Goal: Transaction & Acquisition: Purchase product/service

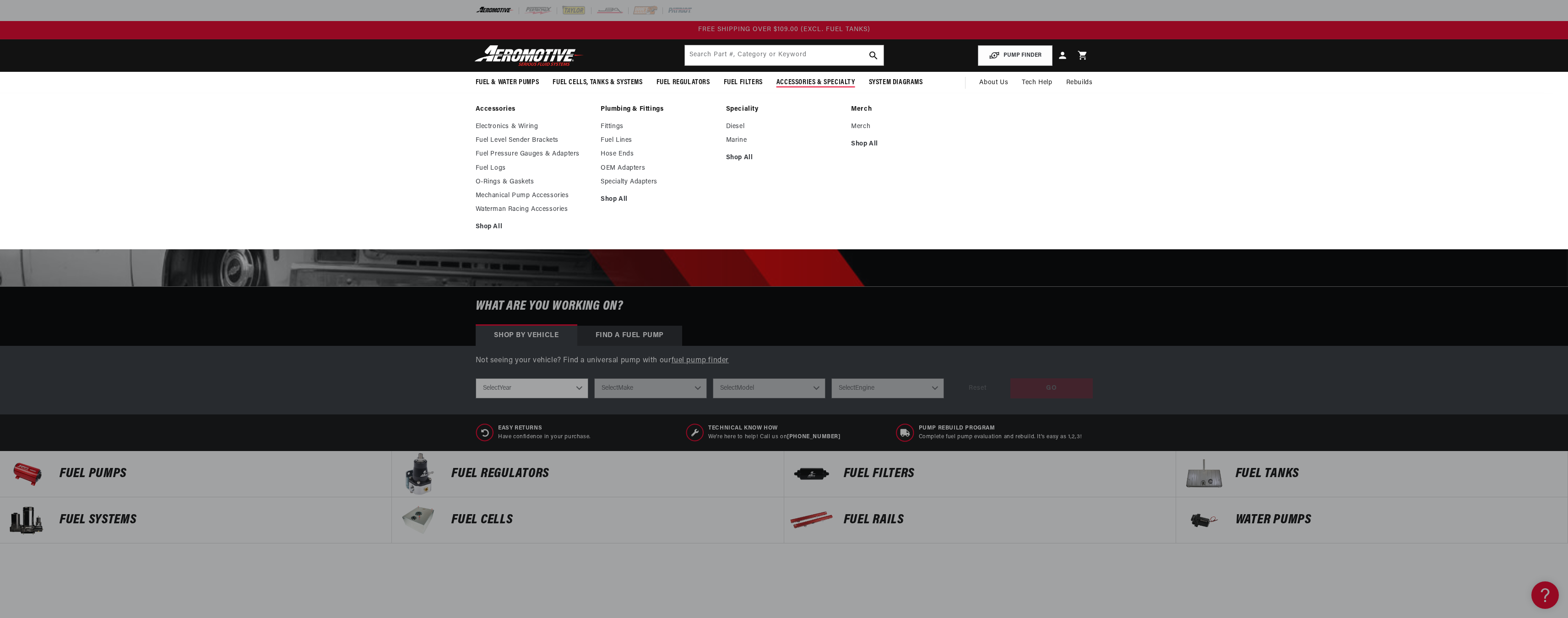
click at [489, 221] on ul "Electronics & Wiring Fuel Level Sender Brackets Fuel Pressure Gauges & Adapters…" at bounding box center [533, 177] width 116 height 109
click at [488, 224] on link "Shop All" at bounding box center [533, 227] width 116 height 9
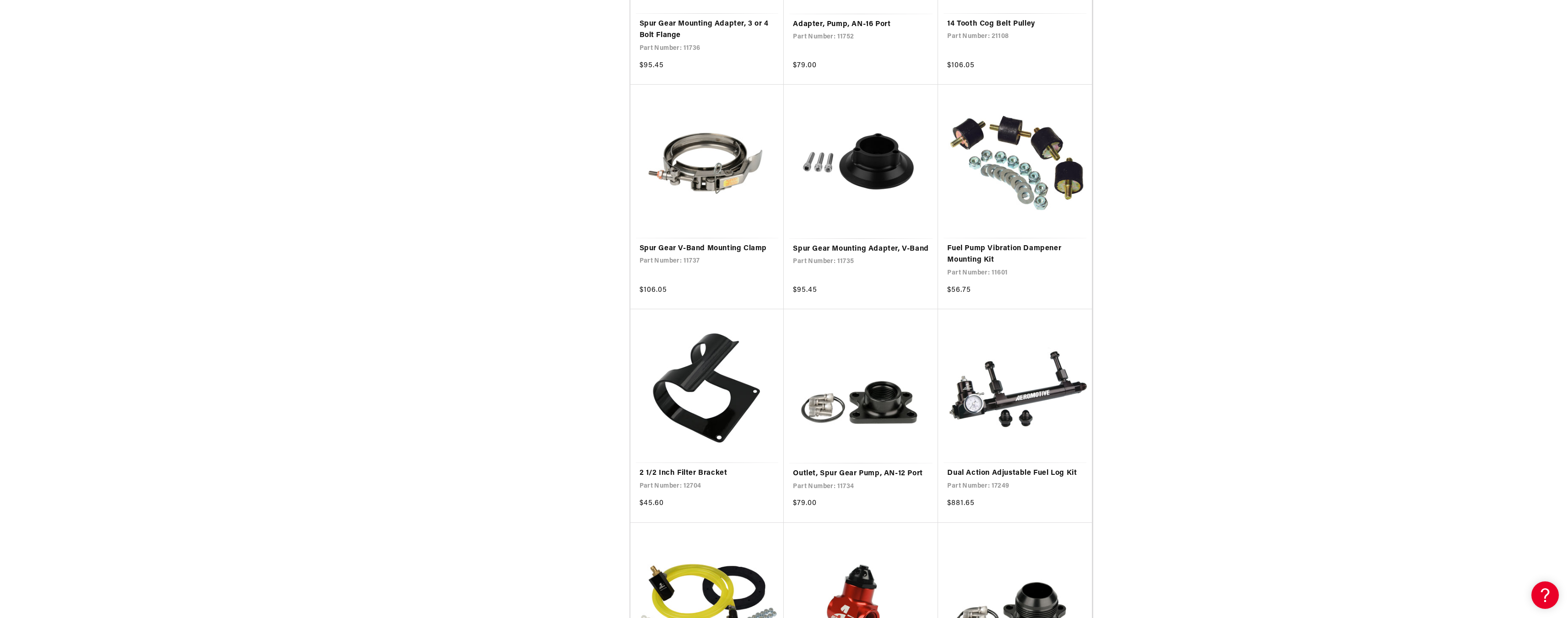
scroll to position [1281, 0]
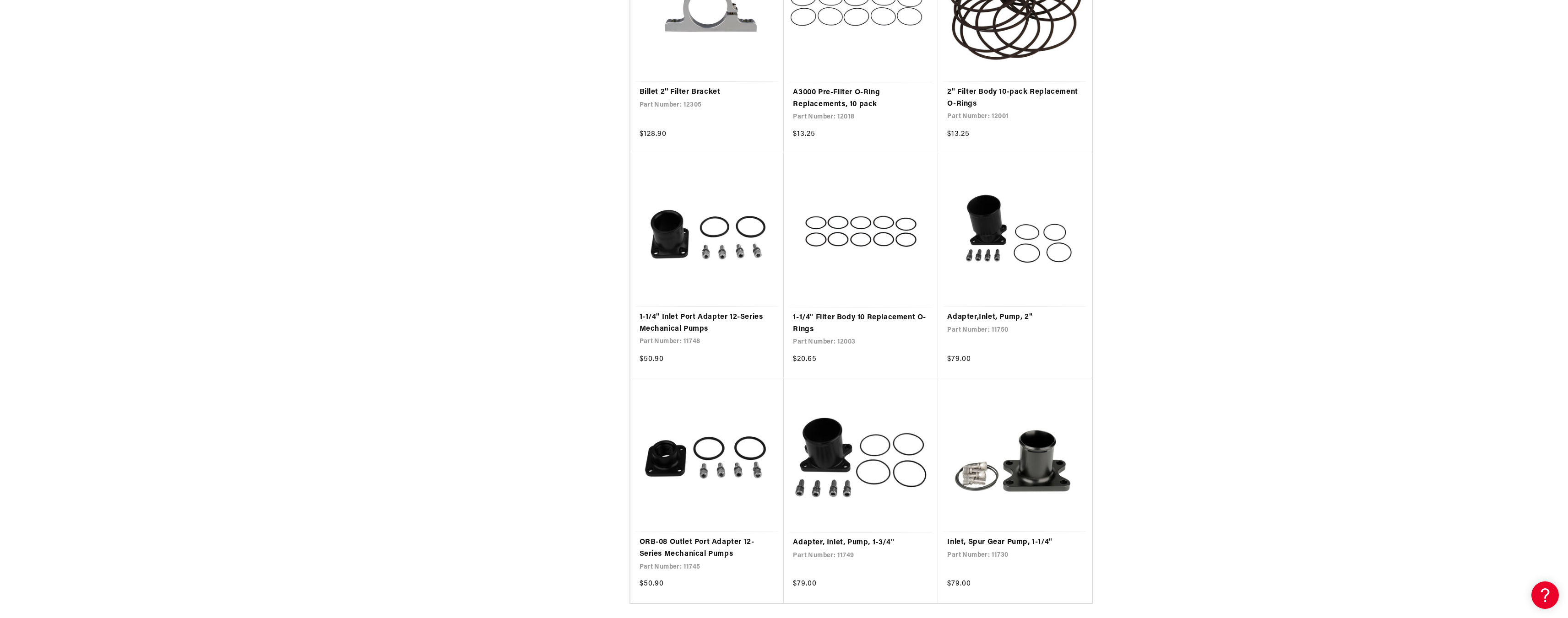
scroll to position [6817, 0]
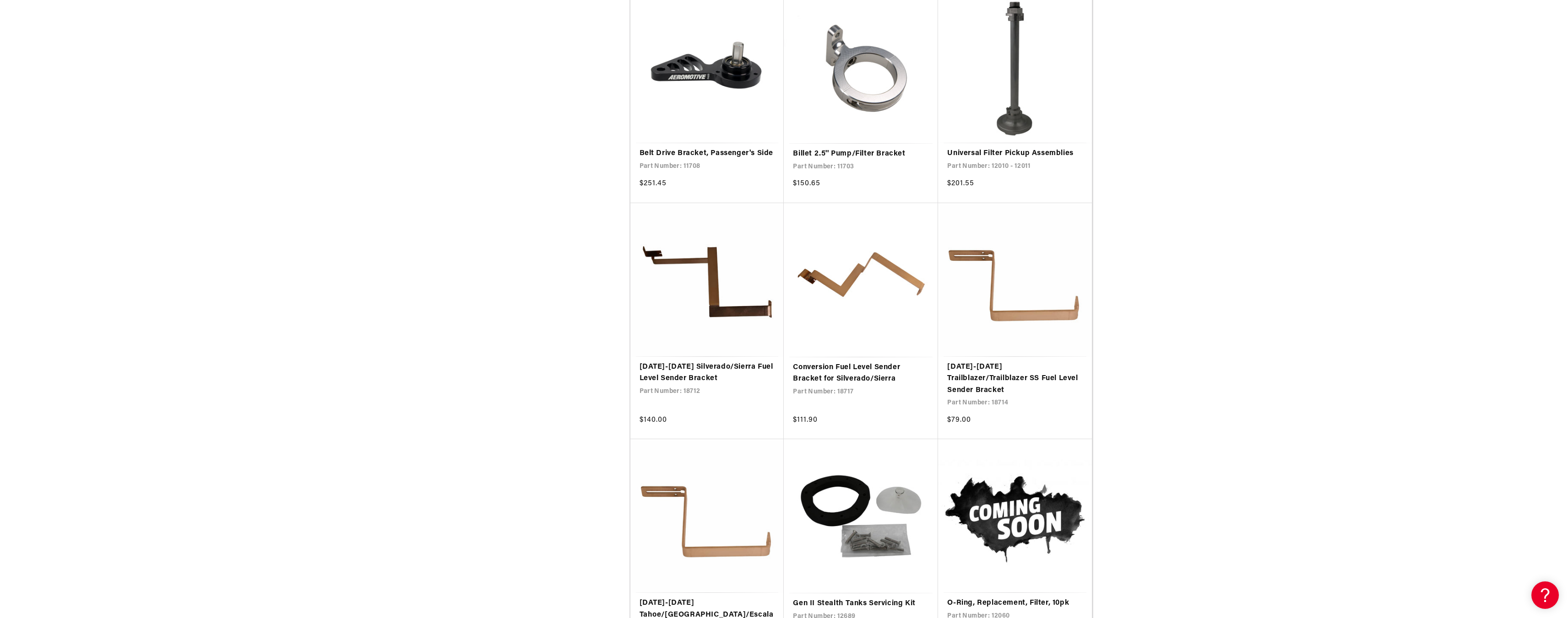
scroll to position [7640, 0]
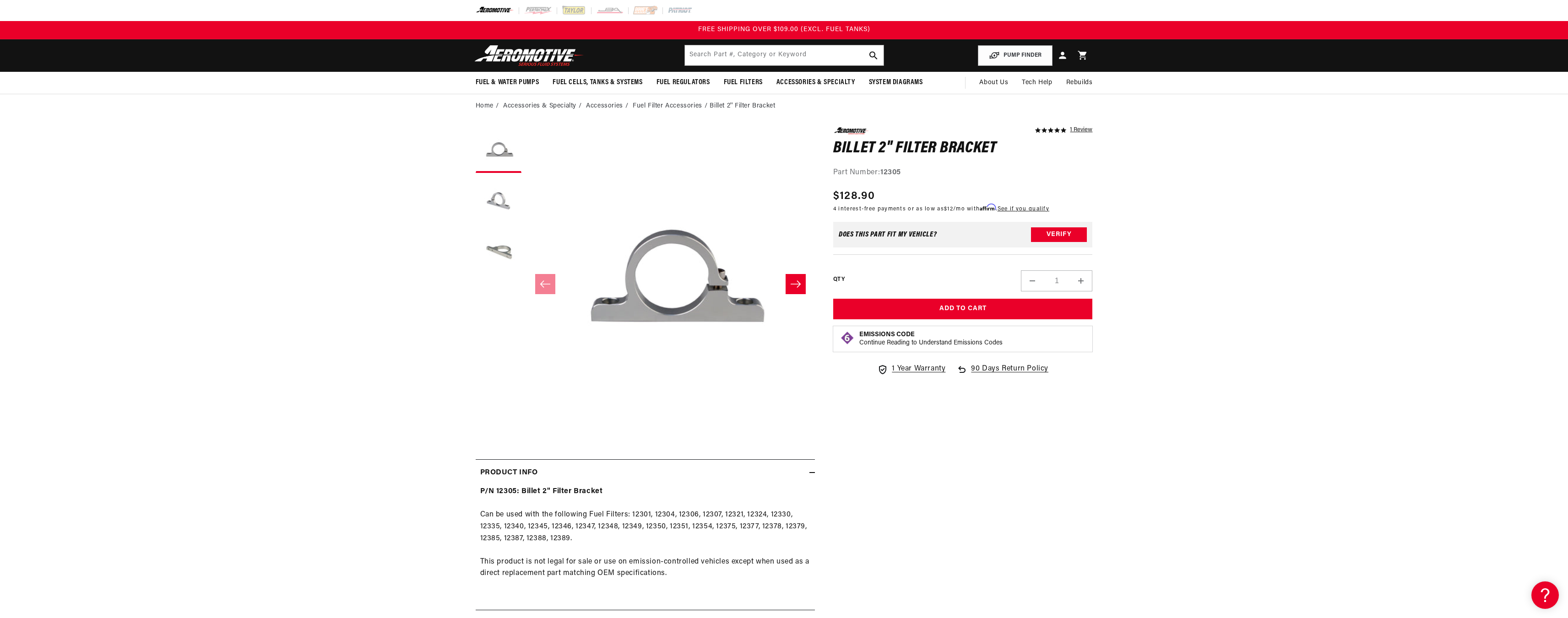
click at [789, 281] on button "Slide right" at bounding box center [796, 284] width 20 height 20
click at [804, 277] on button "Slide right" at bounding box center [796, 284] width 20 height 20
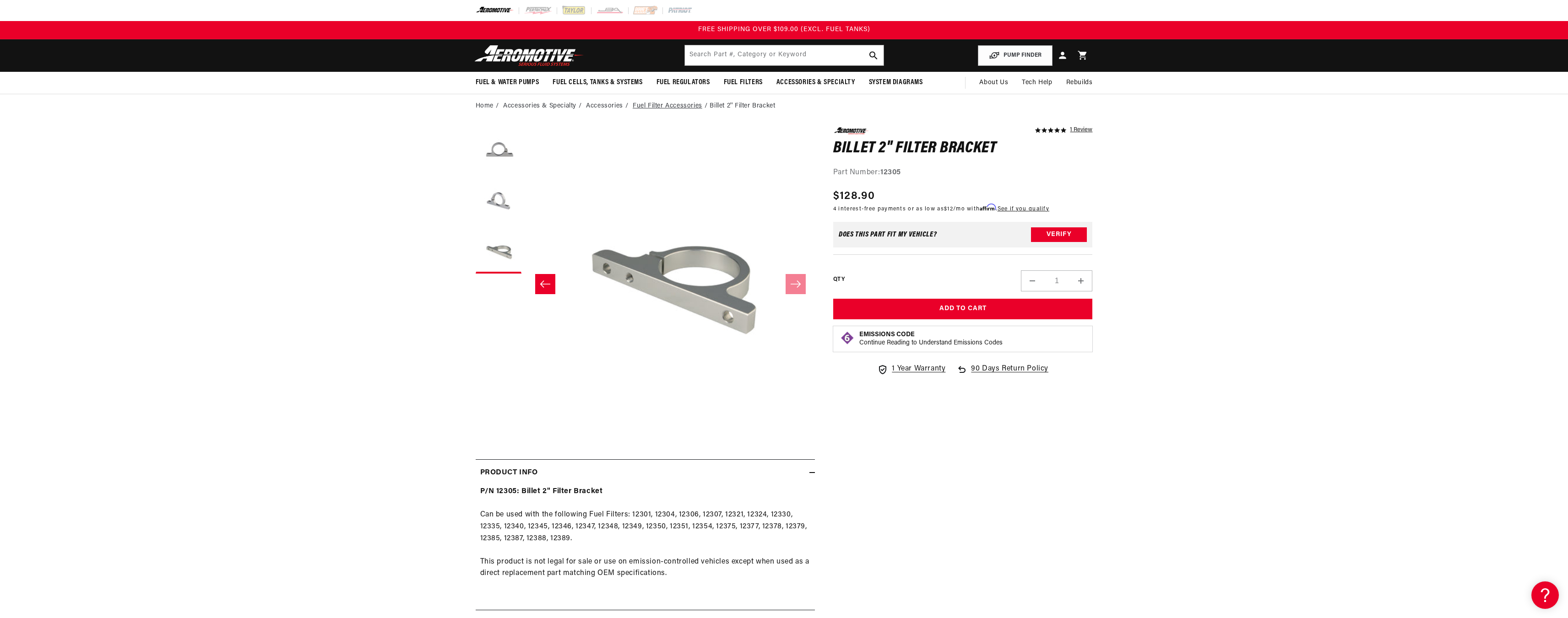
click at [677, 105] on link "Fuel Filter Accessories" at bounding box center [667, 106] width 69 height 10
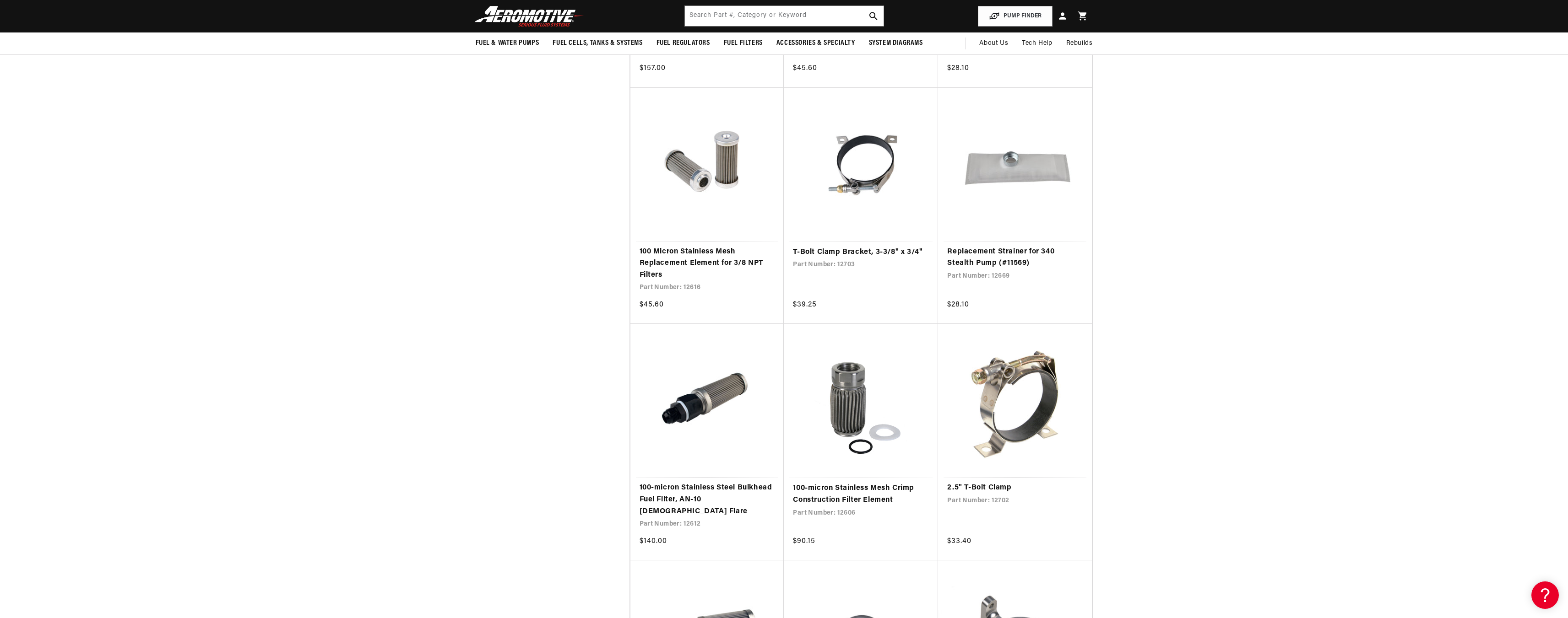
scroll to position [1778, 0]
